Goal: Check status: Check status

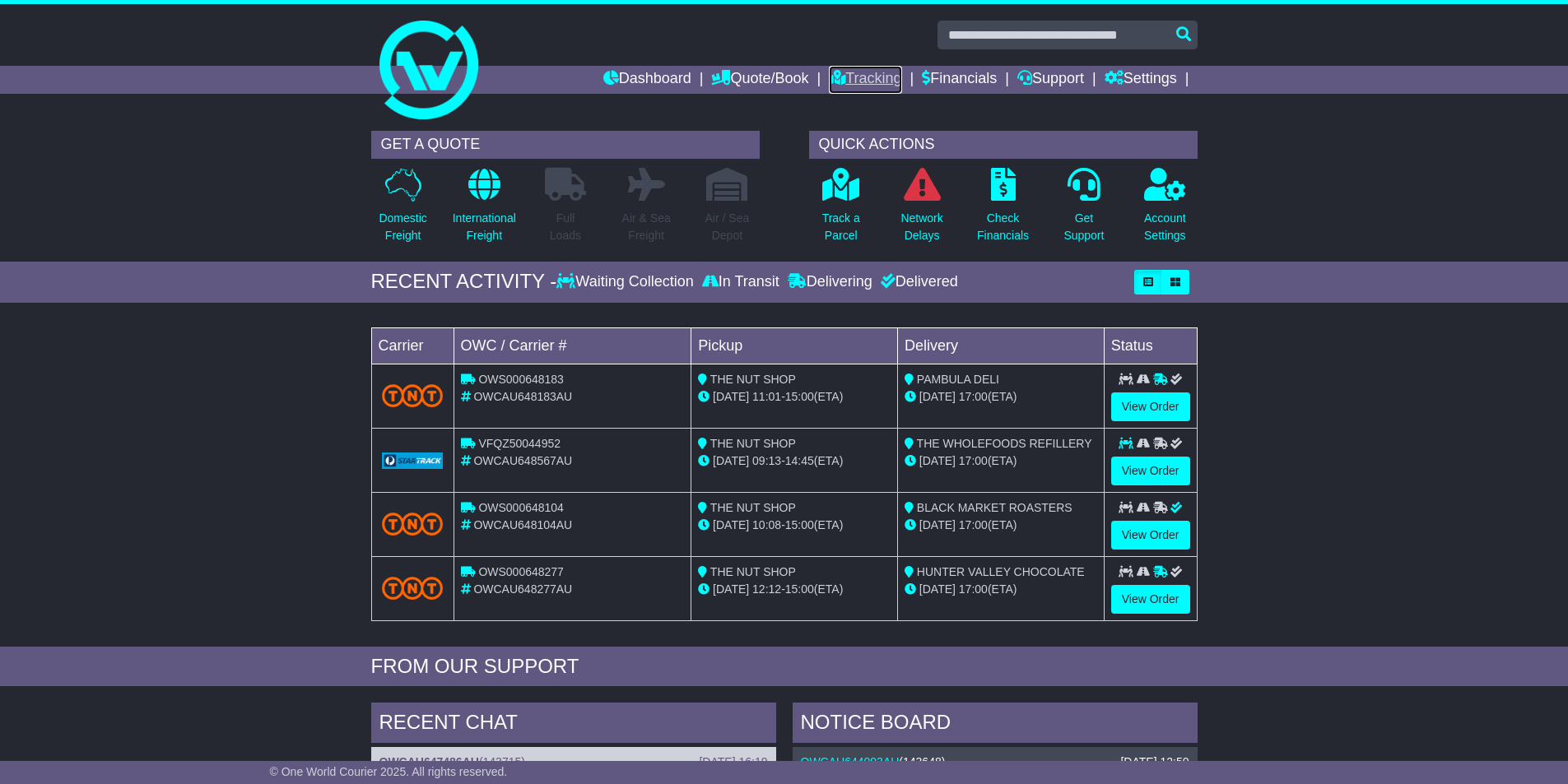
click at [863, 79] on link "Tracking" at bounding box center [866, 79] width 72 height 28
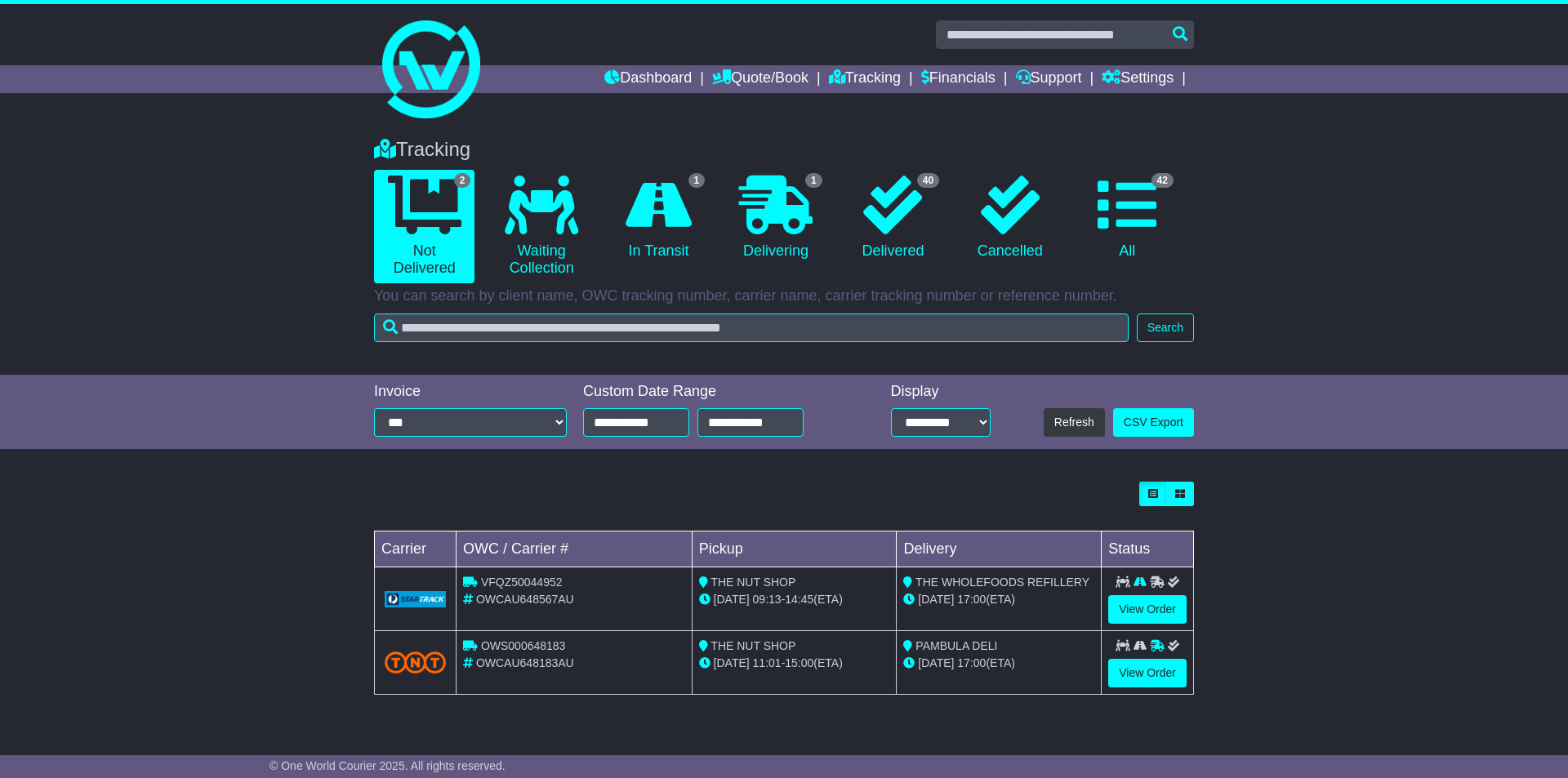
drag, startPoint x: 1107, startPoint y: 643, endPoint x: 1028, endPoint y: 639, distance: 79.1
click at [1028, 639] on div "PAMBULA DELI" at bounding box center [999, 646] width 191 height 17
click at [1162, 663] on link "View Order" at bounding box center [1148, 673] width 79 height 28
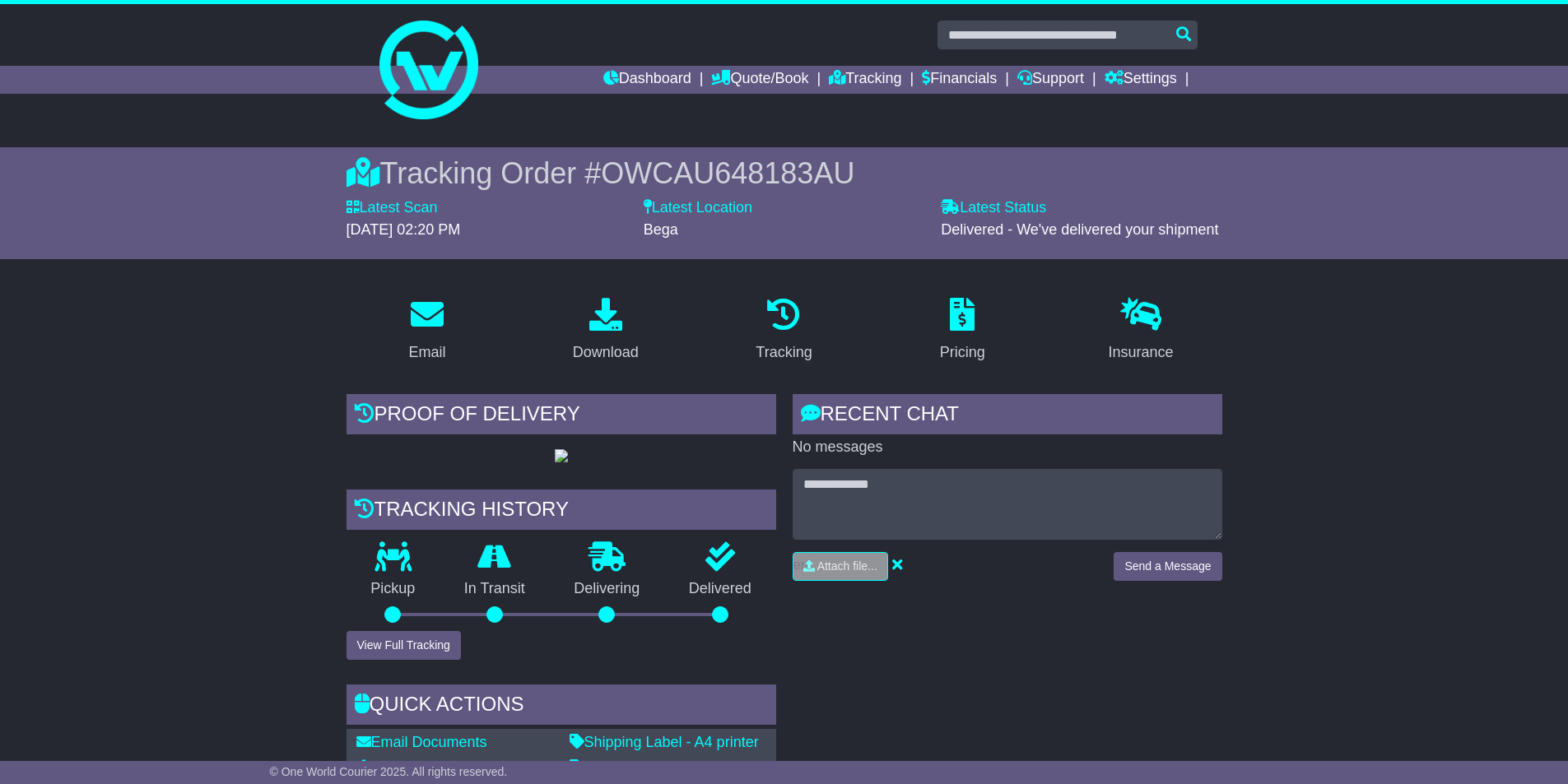
click at [299, 782] on div "© One World Courier 2025. All rights reserved." at bounding box center [784, 772] width 1568 height 23
